Goal: Obtain resource: Download file/media

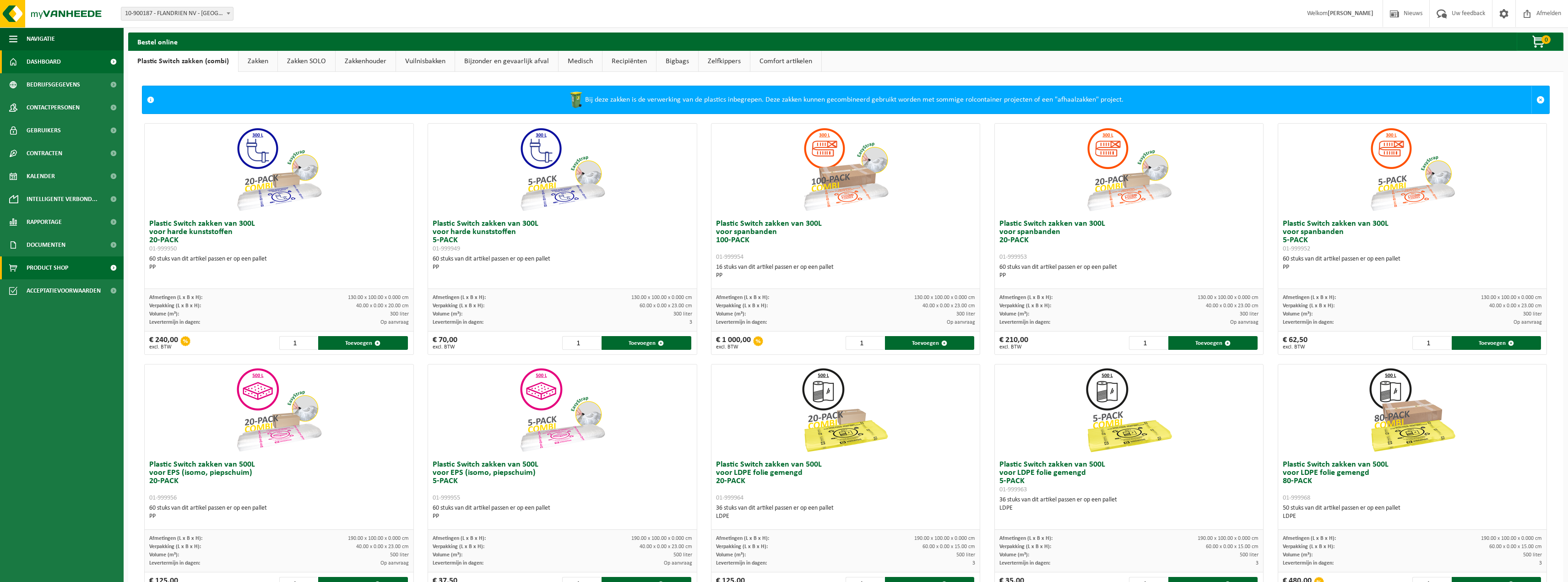
click at [83, 63] on link "Dashboard" at bounding box center [62, 62] width 123 height 23
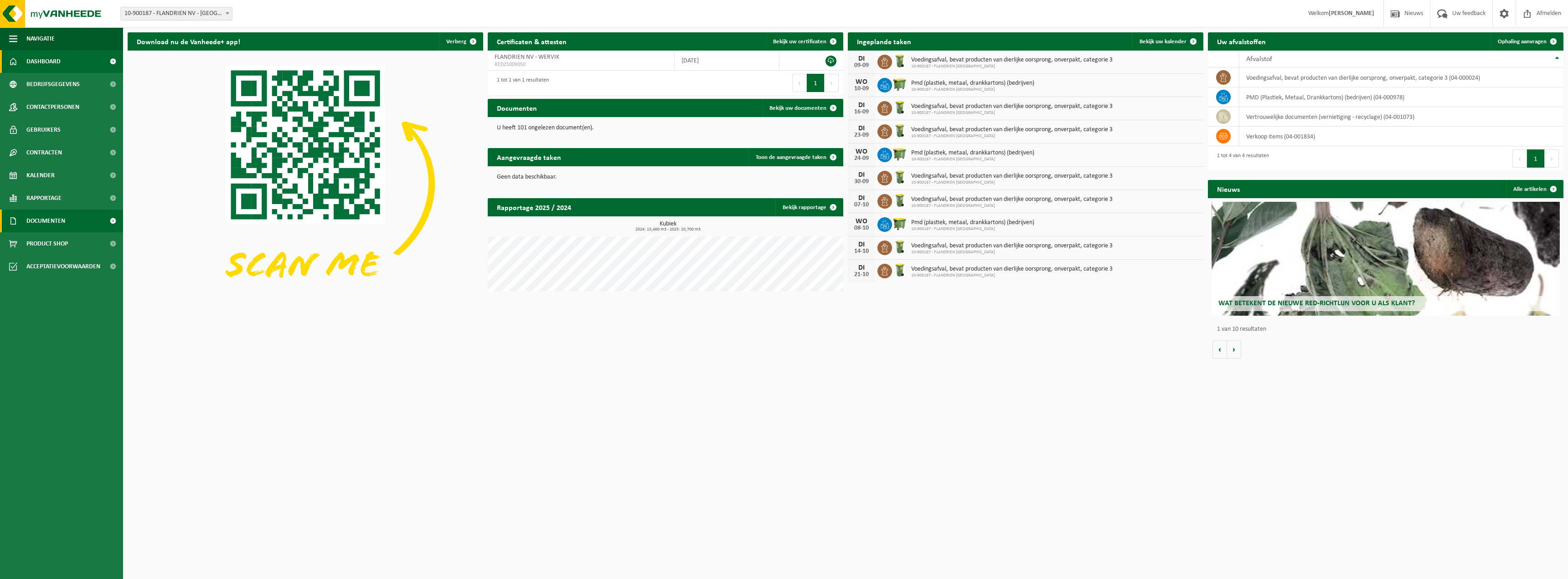
click at [76, 222] on link "Documenten" at bounding box center [61, 221] width 123 height 23
click at [66, 261] on link "Documenten" at bounding box center [61, 263] width 119 height 17
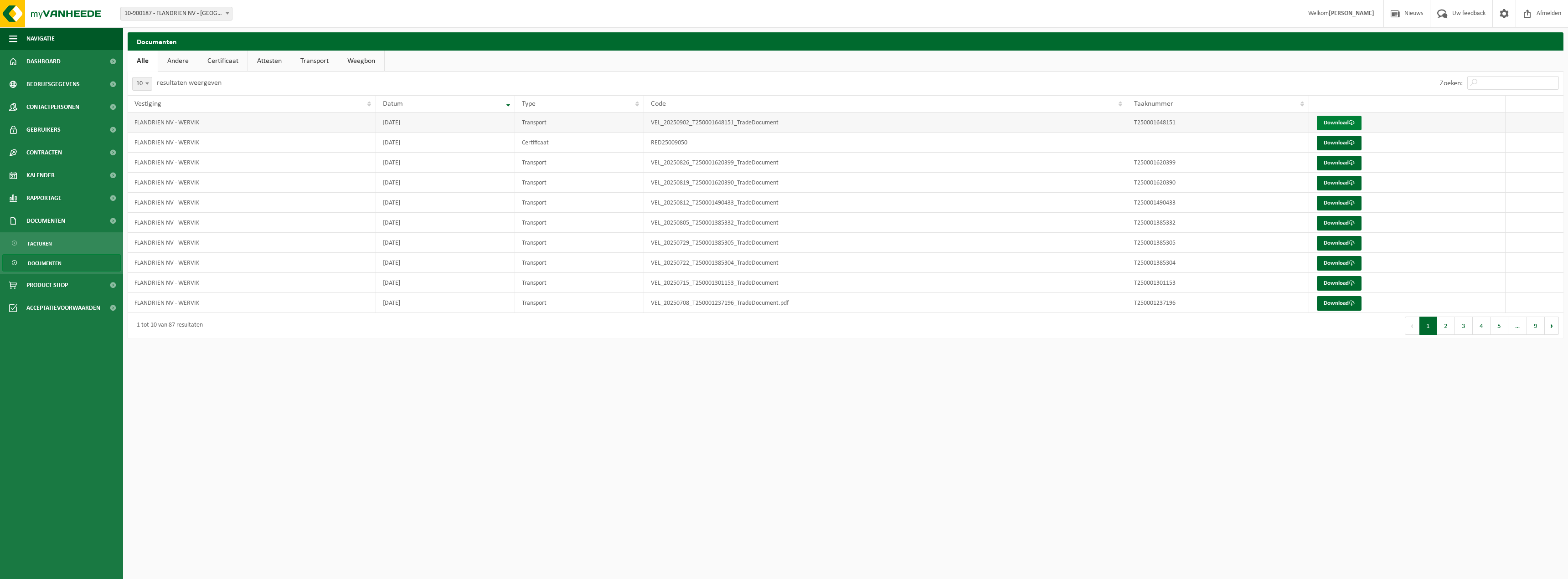
click at [1340, 124] on link "Download" at bounding box center [1338, 123] width 44 height 14
click at [1335, 244] on link "Download" at bounding box center [1338, 242] width 44 height 14
click at [55, 154] on span "Contracten" at bounding box center [44, 153] width 36 height 23
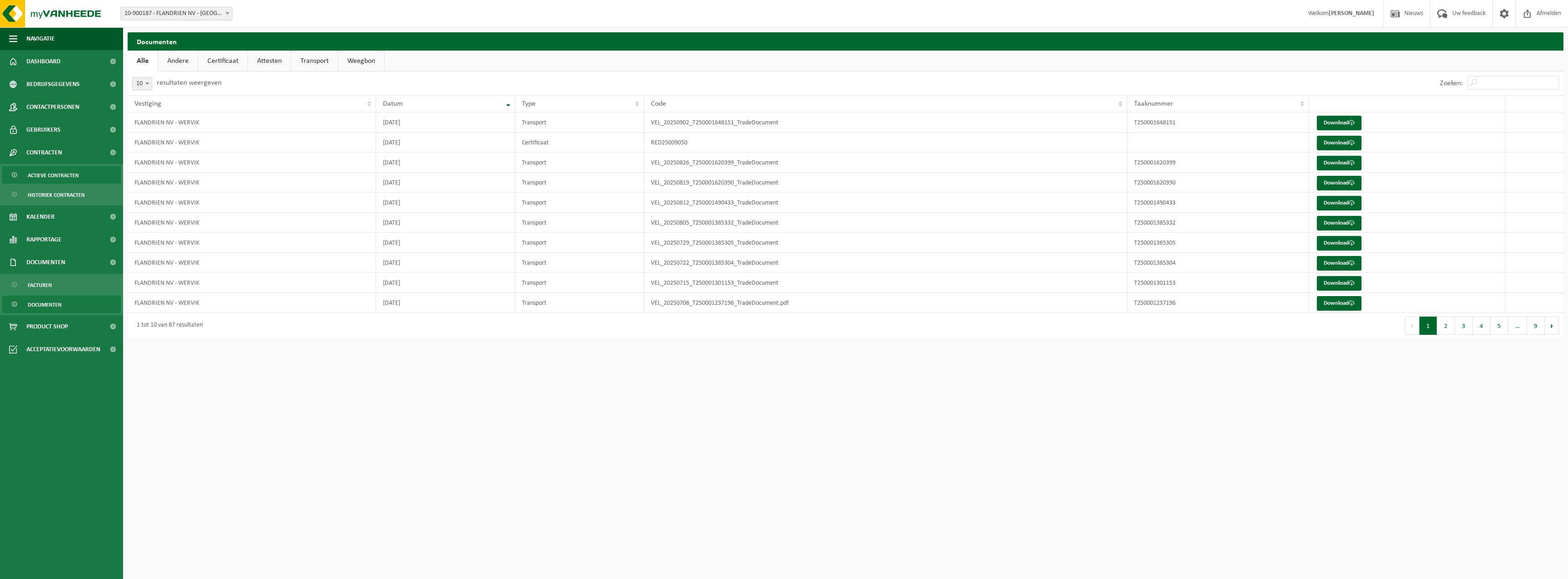
click at [55, 173] on span "Actieve contracten" at bounding box center [53, 175] width 51 height 17
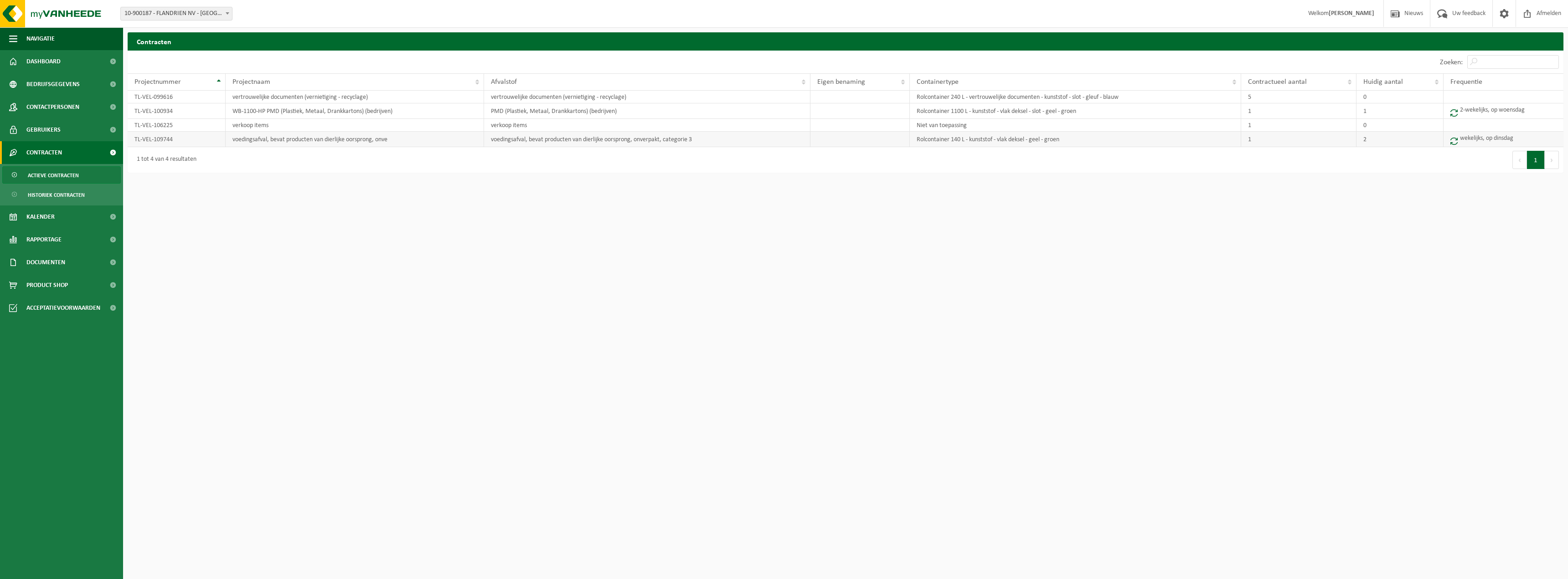
click at [162, 138] on td "TL-VEL-109744" at bounding box center [176, 140] width 98 height 15
click at [254, 139] on td "voedingsafval, bevat producten van dierlijke oorsprong, onve" at bounding box center [355, 140] width 258 height 15
click at [273, 140] on td "voedingsafval, bevat producten van dierlijke oorsprong, onve" at bounding box center [355, 140] width 258 height 15
click at [1478, 141] on td "wekelijks, op dinsdag" at bounding box center [1503, 140] width 120 height 15
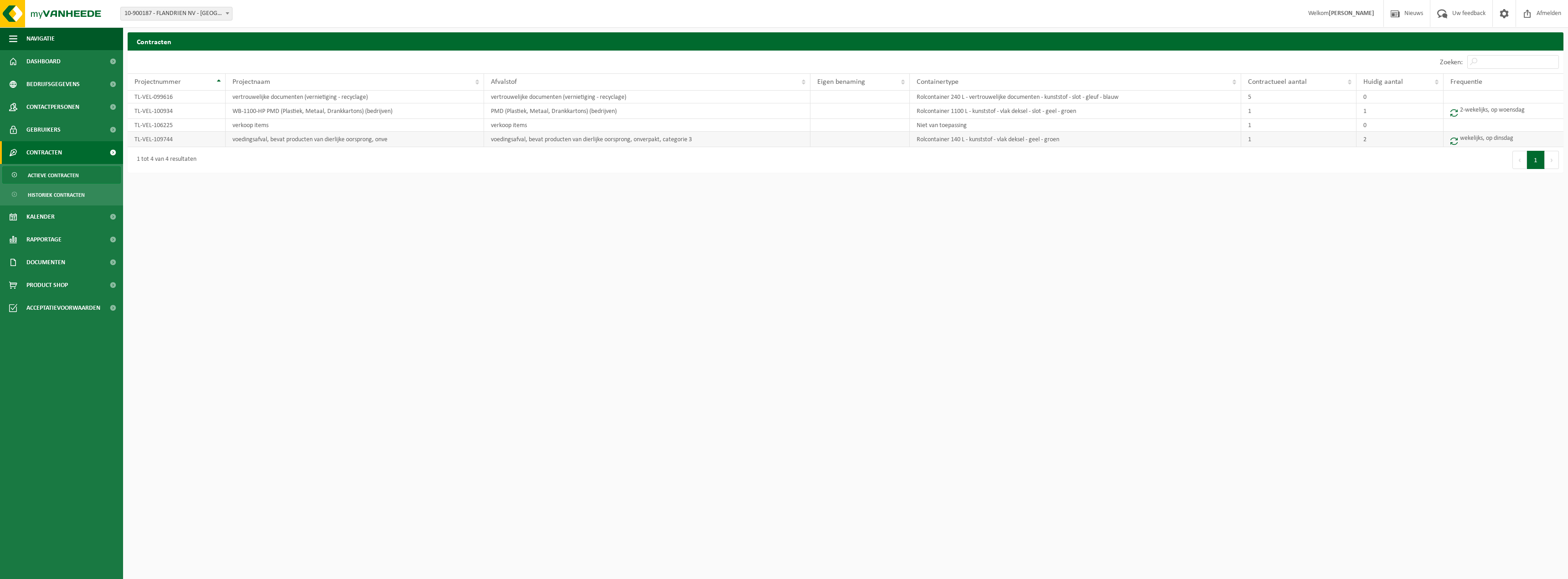
click at [1477, 141] on td "wekelijks, op dinsdag" at bounding box center [1503, 140] width 120 height 15
click at [19, 38] on button "Navigatie" at bounding box center [61, 39] width 123 height 23
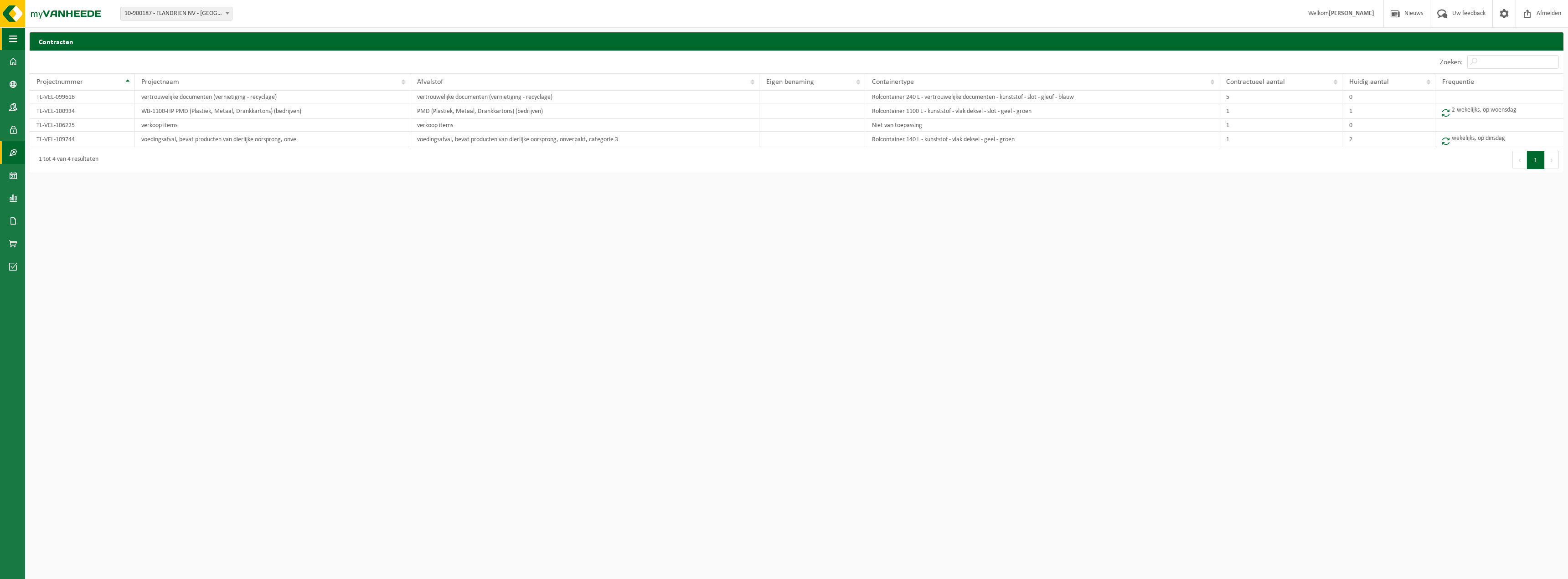
click at [19, 38] on button "Navigatie" at bounding box center [12, 39] width 25 height 23
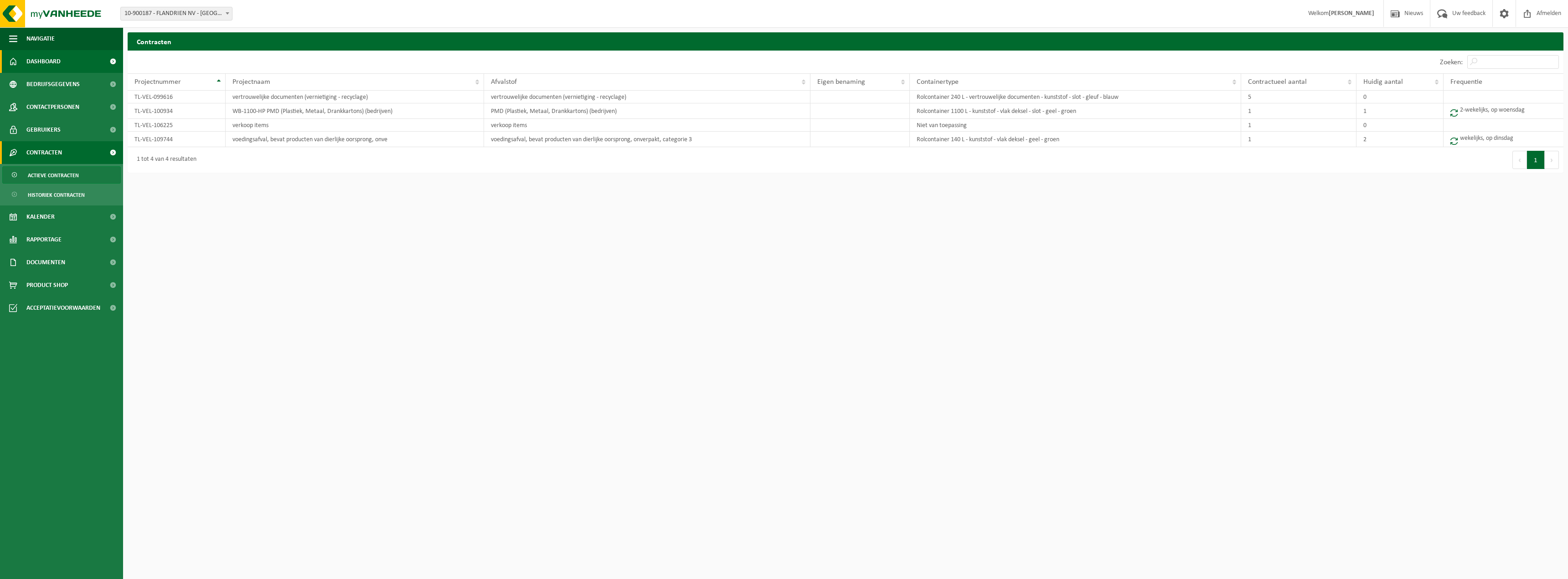
click at [35, 58] on span "Dashboard" at bounding box center [43, 61] width 34 height 23
